Goal: Use online tool/utility: Utilize a website feature to perform a specific function

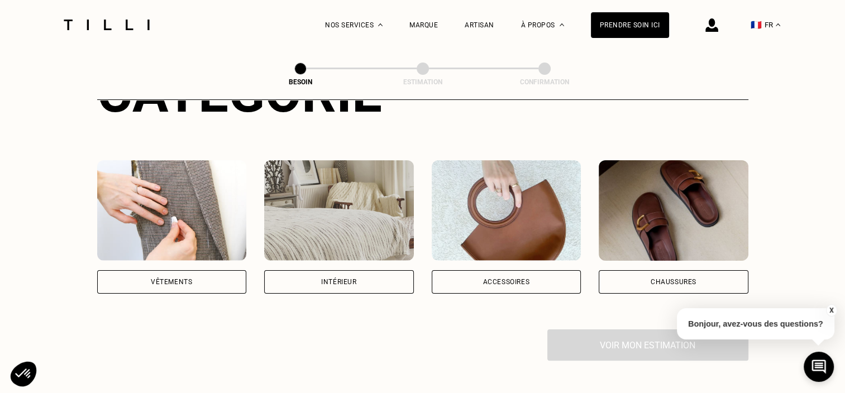
scroll to position [168, 0]
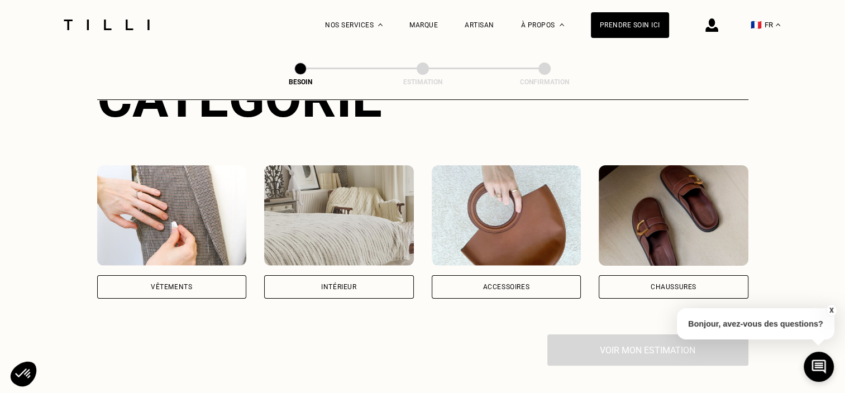
click at [170, 284] on div "Vêtements" at bounding box center [171, 287] width 41 height 7
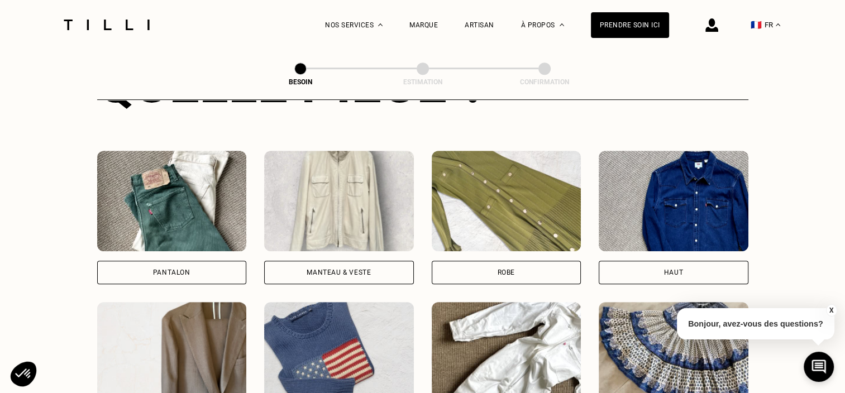
scroll to position [476, 0]
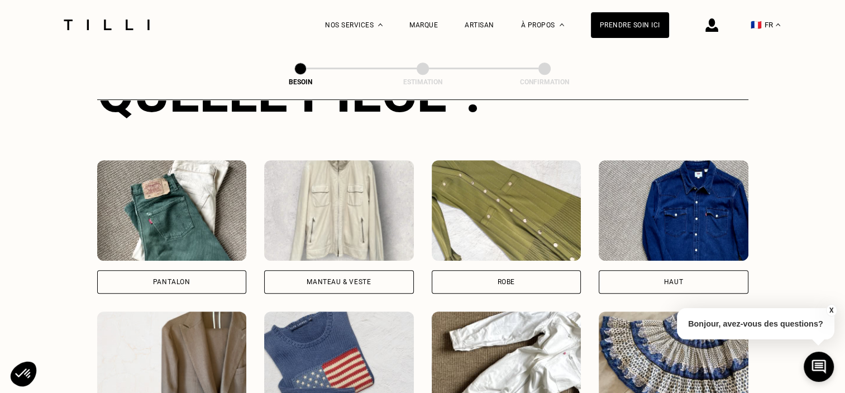
click at [701, 210] on img at bounding box center [674, 210] width 150 height 101
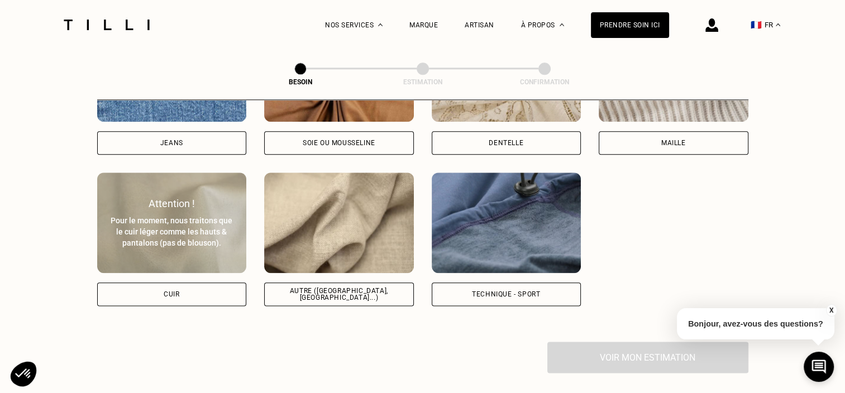
scroll to position [1306, 0]
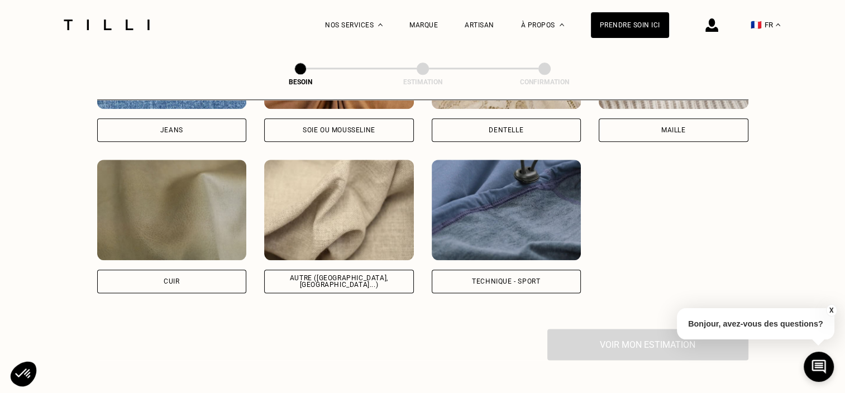
click at [357, 211] on img at bounding box center [339, 210] width 150 height 101
select select "FR"
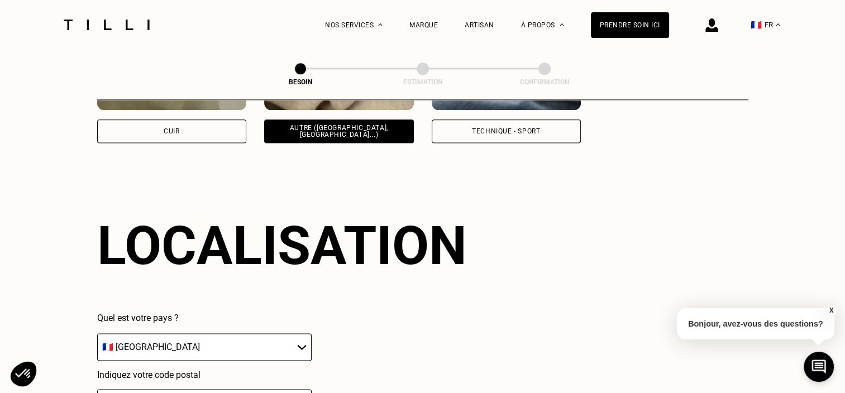
scroll to position [1500, 0]
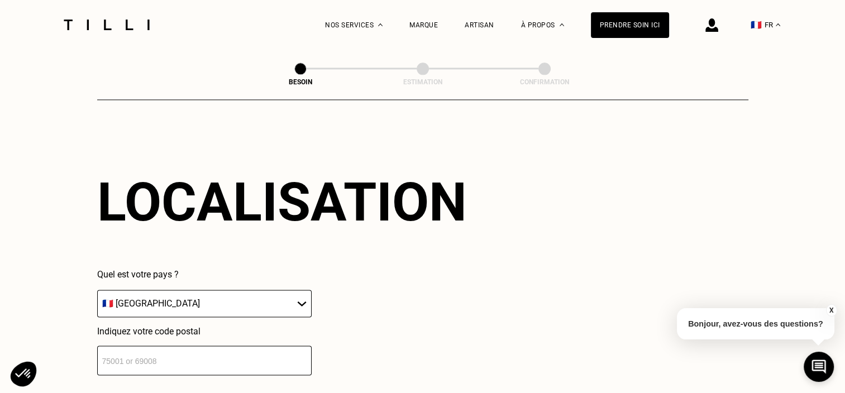
click at [210, 352] on input "number" at bounding box center [204, 361] width 214 height 30
type input "75016"
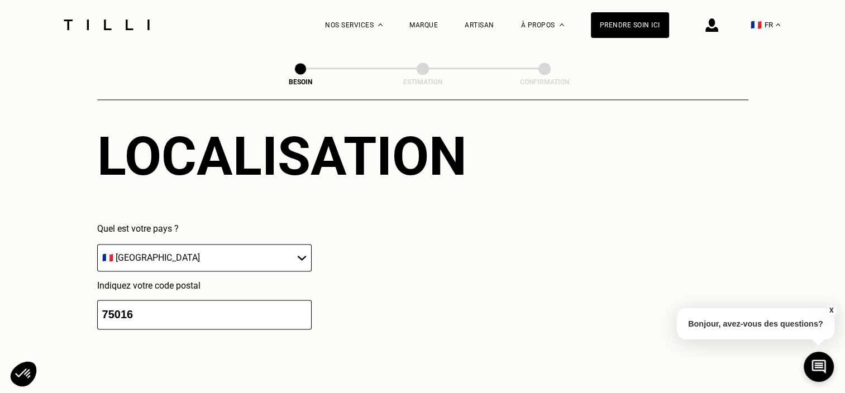
scroll to position [1778, 0]
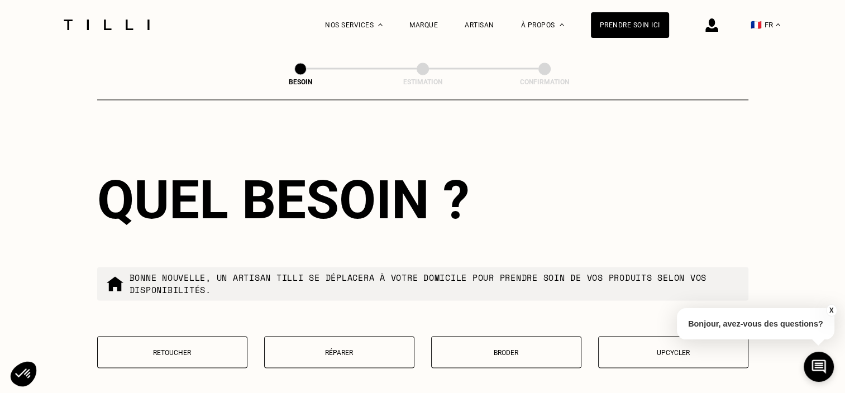
click at [507, 354] on button "Broder" at bounding box center [506, 352] width 150 height 32
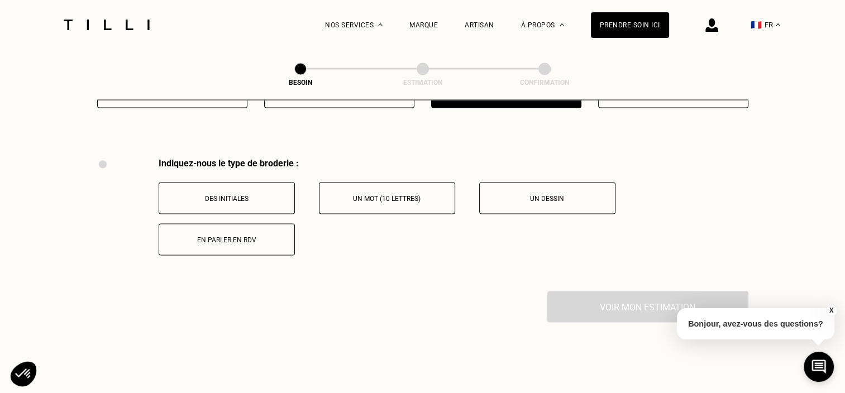
scroll to position [2065, 0]
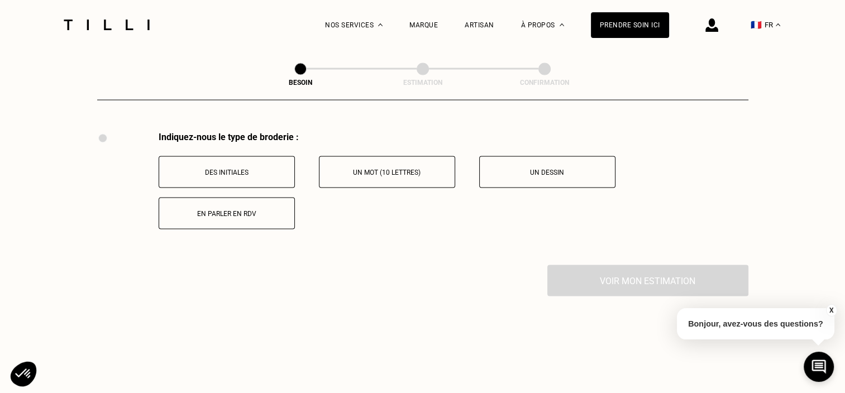
click at [390, 168] on p "Un mot (10 lettres)" at bounding box center [387, 172] width 124 height 8
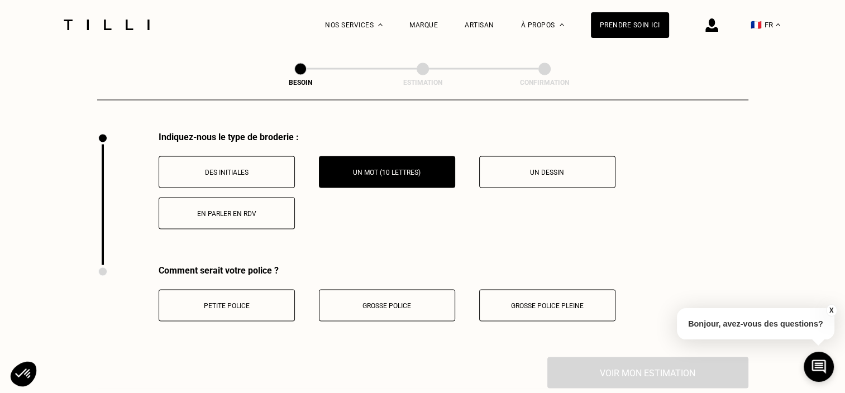
click at [229, 302] on p "Petite police" at bounding box center [227, 306] width 124 height 8
